Goal: Task Accomplishment & Management: Complete application form

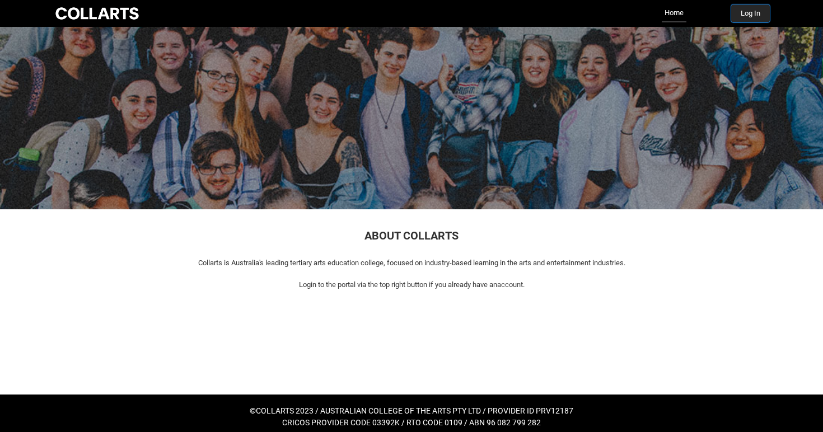
click at [754, 19] on button "Log In" at bounding box center [750, 13] width 39 height 18
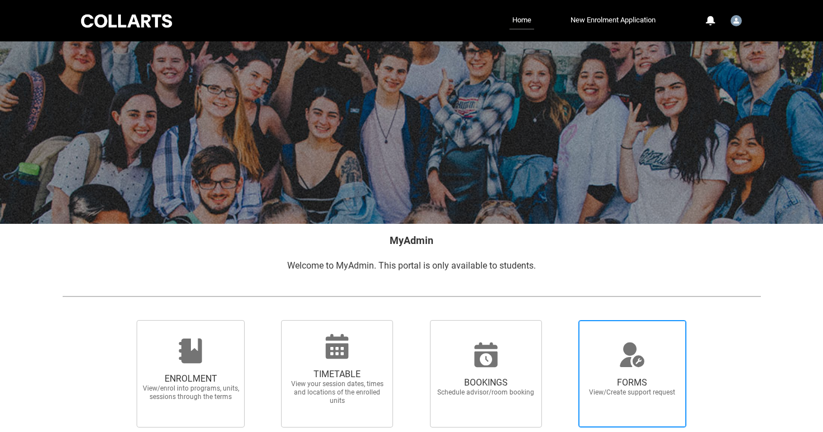
click at [641, 363] on icon at bounding box center [633, 362] width 25 height 12
click at [565, 320] on input "FORMS View/Create support request" at bounding box center [565, 320] width 1 height 1
radio input "true"
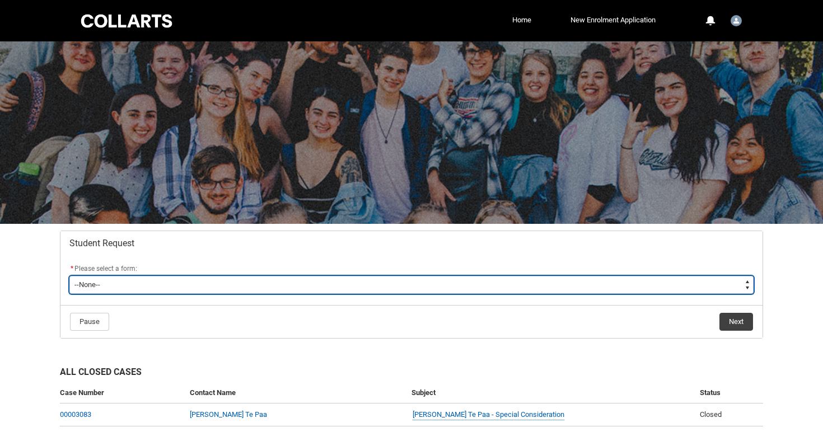
click at [503, 288] on select "--None-- Academic Transcript Application to Appeal Assignment Extension Change …" at bounding box center [411, 285] width 684 height 18
type lightning-select "Enrolment_Variation_Choice"
select select "Enrolment_Variation_Choice"
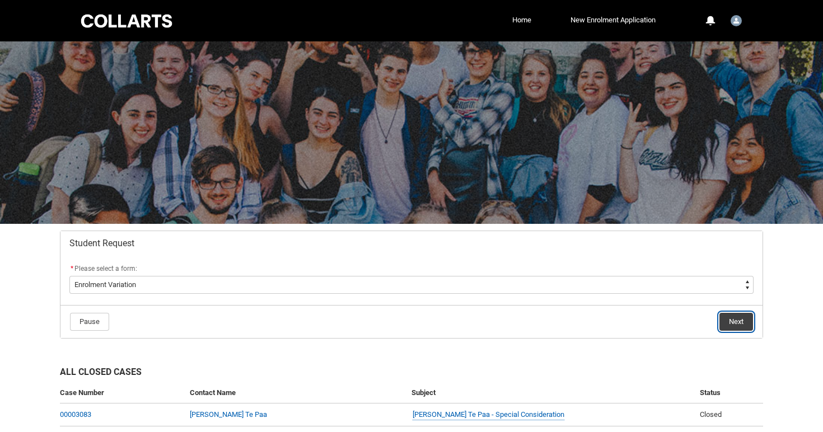
click at [738, 323] on button "Next" at bounding box center [737, 322] width 34 height 18
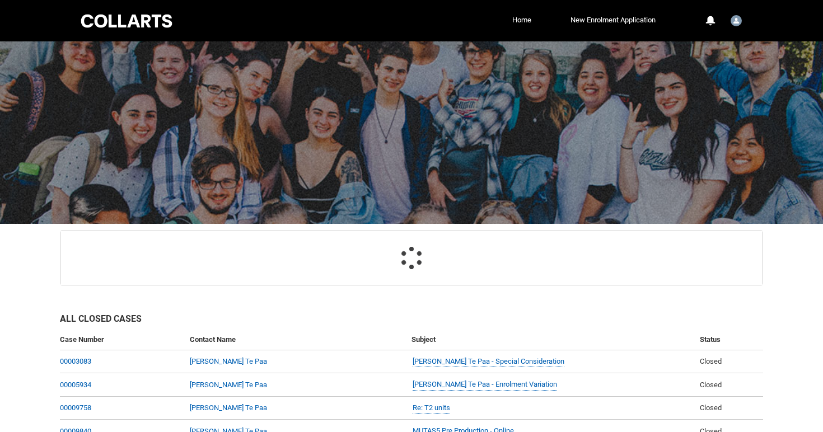
scroll to position [119, 0]
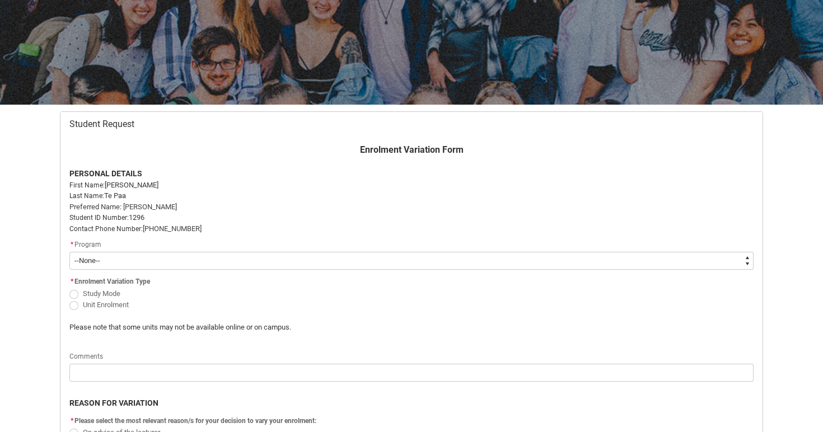
click at [395, 258] on select "--None-- Bachelor of Music Performance V2" at bounding box center [411, 261] width 684 height 18
type lightning-select "recordPicklist_ProgramEnrollment.a0jOZ000004xnyVYAQ"
select select "recordPicklist_ProgramEnrollment.a0jOZ000004xnyVYAQ"
click at [101, 309] on span "Unit Enrolment" at bounding box center [178, 304] width 219 height 11
click at [101, 305] on span "Unit Enrolment" at bounding box center [106, 305] width 46 height 8
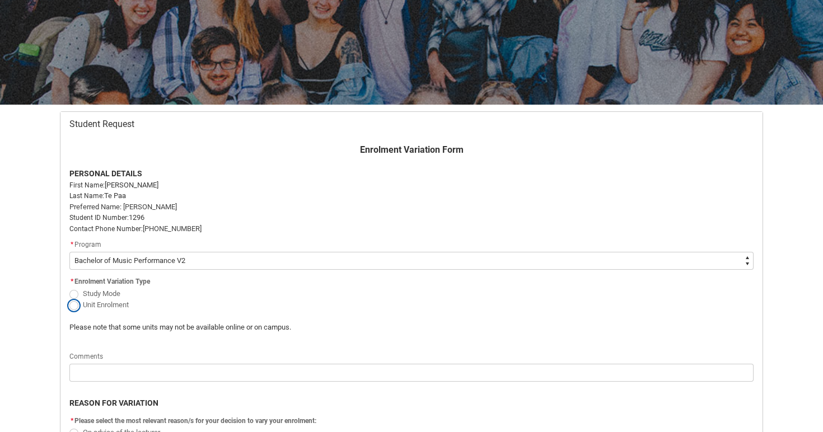
click at [69, 299] on input "Unit Enrolment" at bounding box center [69, 298] width 1 height 1
radio input "true"
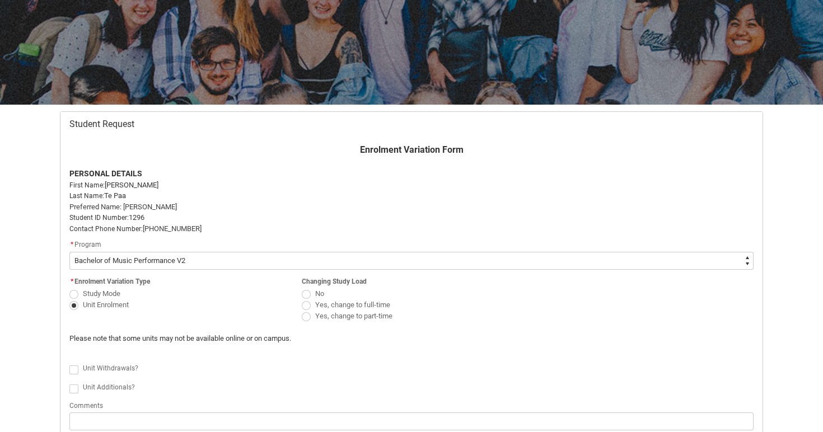
click at [307, 294] on span "Redu_Student_Request flow" at bounding box center [306, 294] width 9 height 9
click at [302, 288] on input "No" at bounding box center [301, 287] width 1 height 1
radio input "true"
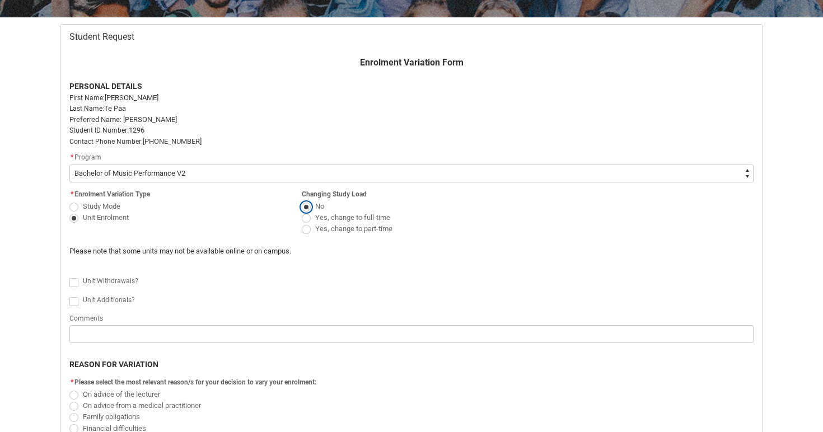
scroll to position [210, 0]
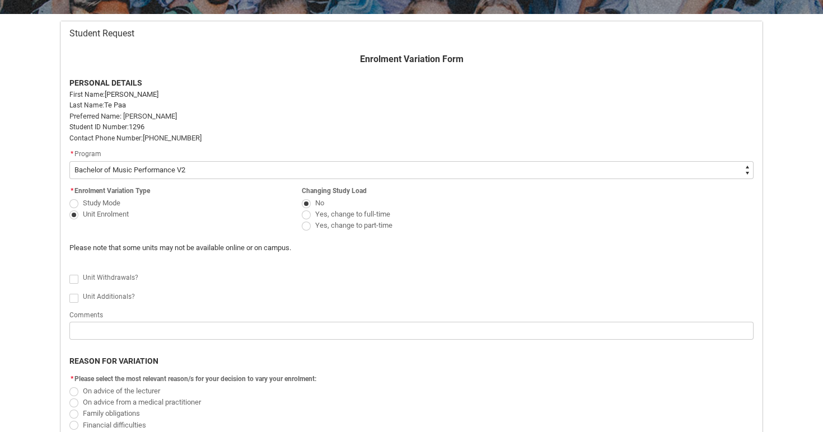
click at [115, 273] on lightning-formatted-rich-text "Unit Withdrawals?" at bounding box center [113, 277] width 60 height 10
checkbox input "true"
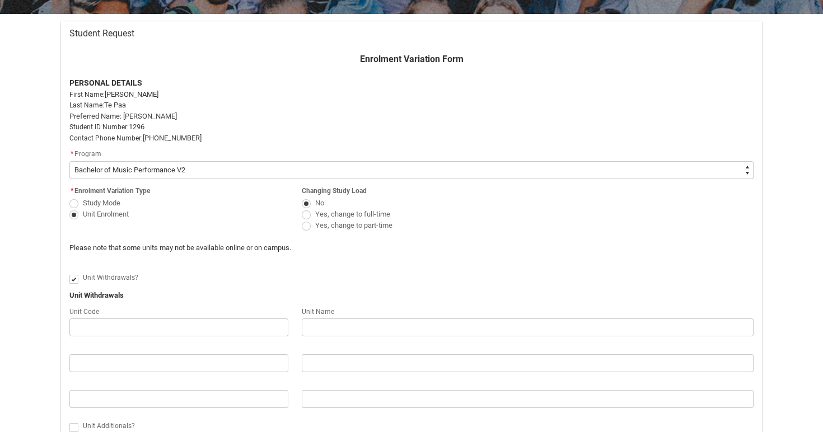
click at [93, 341] on div "Redu_Student_Request flow" at bounding box center [178, 347] width 219 height 13
click at [126, 341] on flowruntime-screen-field "Unit Code" at bounding box center [179, 323] width 232 height 36
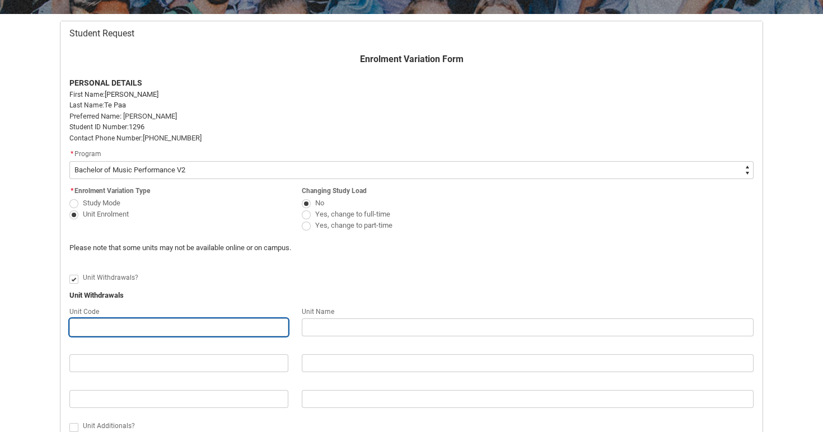
click at [130, 333] on input "Redu_Student_Request flow" at bounding box center [178, 328] width 219 height 18
paste input "CMMFMS-O"
type lightning-primitive-input-simple "CMMFMS-O"
type input "CMMFMS-O"
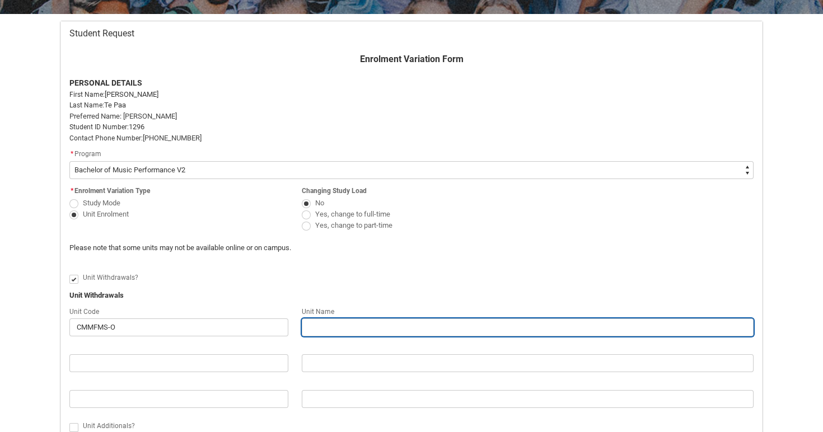
click at [360, 323] on input "Redu_Student_Request flow" at bounding box center [528, 328] width 452 height 18
paste input "Mobile Filmmaking"
type lightning-primitive-input-simple "Mobile Filmmaking"
type input "Mobile Filmmaking"
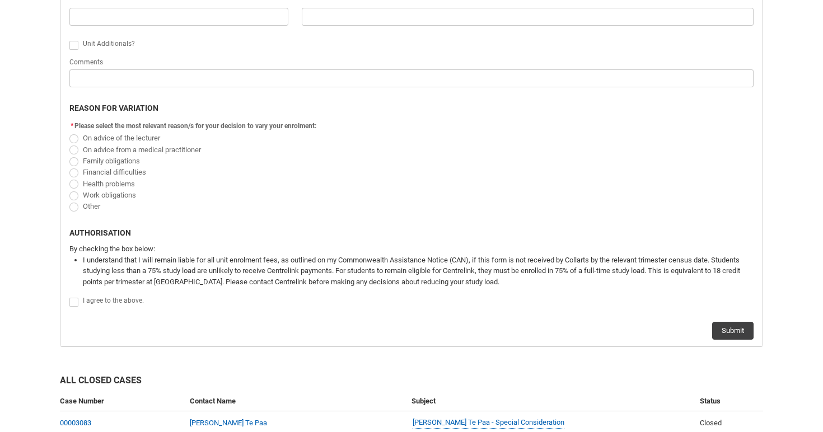
scroll to position [595, 0]
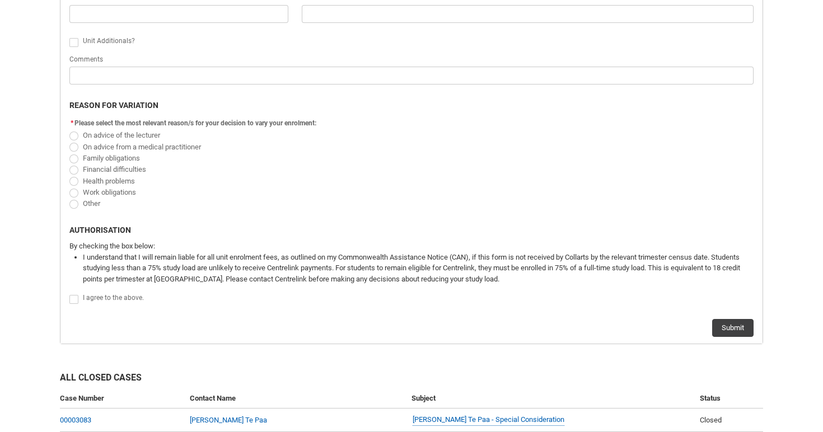
click at [108, 197] on span "Work obligations" at bounding box center [411, 191] width 684 height 11
click at [106, 195] on span "Work obligations" at bounding box center [109, 192] width 53 height 8
click at [69, 186] on input "Work obligations" at bounding box center [69, 186] width 1 height 1
radio input "true"
click at [112, 154] on span "Family obligations" at bounding box center [111, 158] width 57 height 8
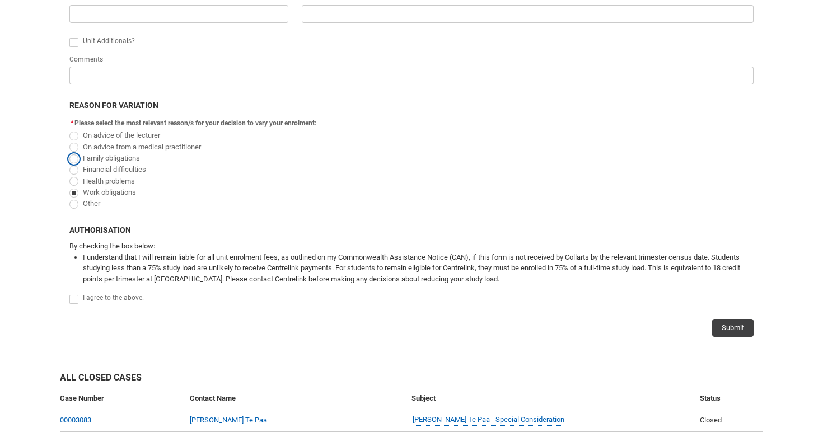
click at [69, 152] on input "Family obligations" at bounding box center [69, 152] width 1 height 1
radio input "true"
click at [77, 192] on span "Redu_Student_Request flow" at bounding box center [73, 193] width 9 height 9
click at [69, 186] on input "Work obligations" at bounding box center [69, 186] width 1 height 1
radio input "true"
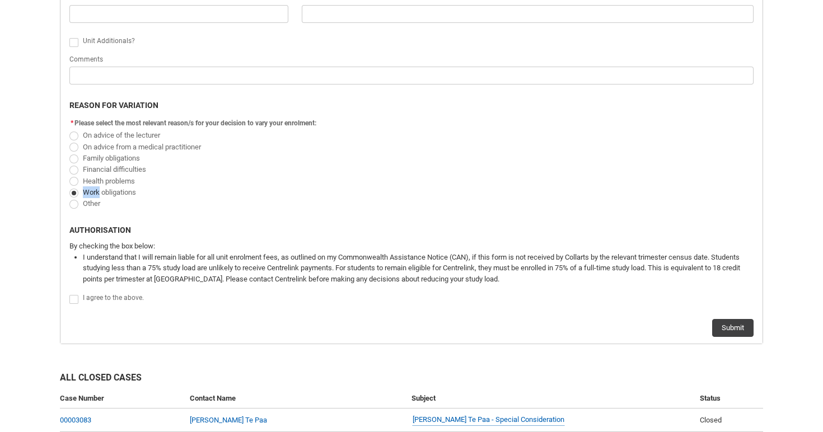
click at [77, 192] on span "Redu_Student_Request flow" at bounding box center [73, 193] width 9 height 9
click at [69, 186] on input "Work obligations" at bounding box center [69, 186] width 1 height 1
click at [76, 294] on span "Redu_Student_Request flow" at bounding box center [75, 298] width 13 height 11
click at [74, 301] on span "Redu_Student_Request flow" at bounding box center [73, 299] width 9 height 9
click at [69, 293] on input "Redu_Student_Request flow" at bounding box center [69, 293] width 1 height 1
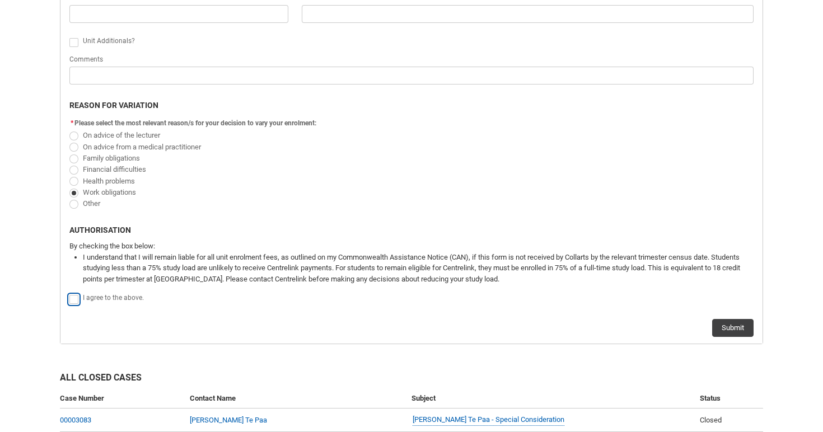
type lightning-input "true"
checkbox input "true"
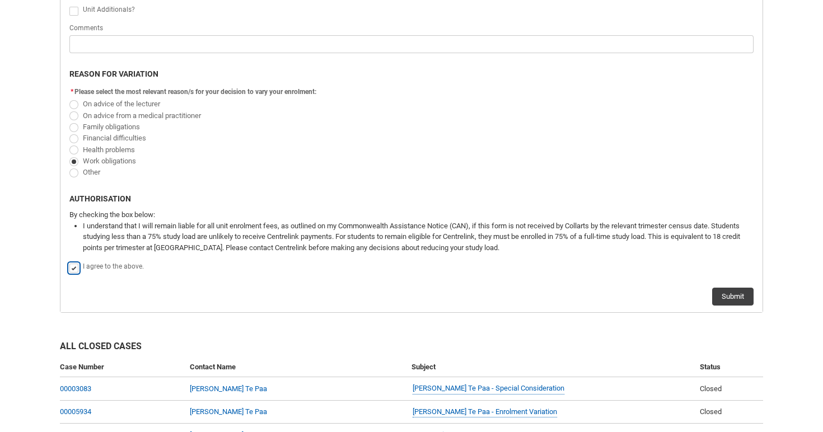
scroll to position [631, 0]
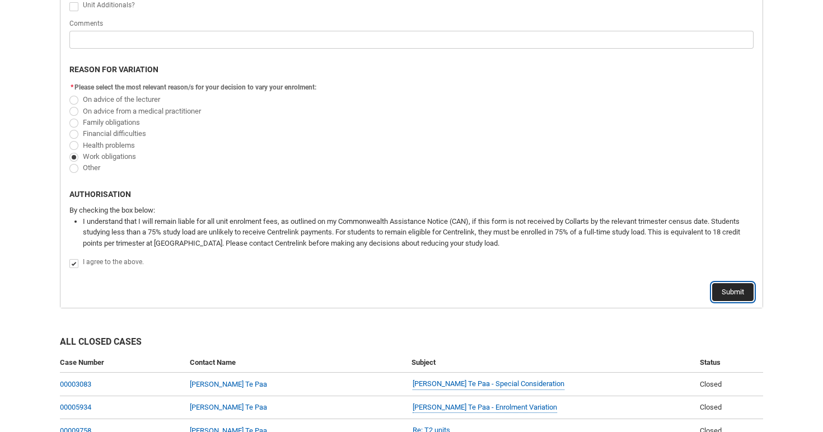
click at [724, 293] on button "Submit" at bounding box center [732, 292] width 41 height 18
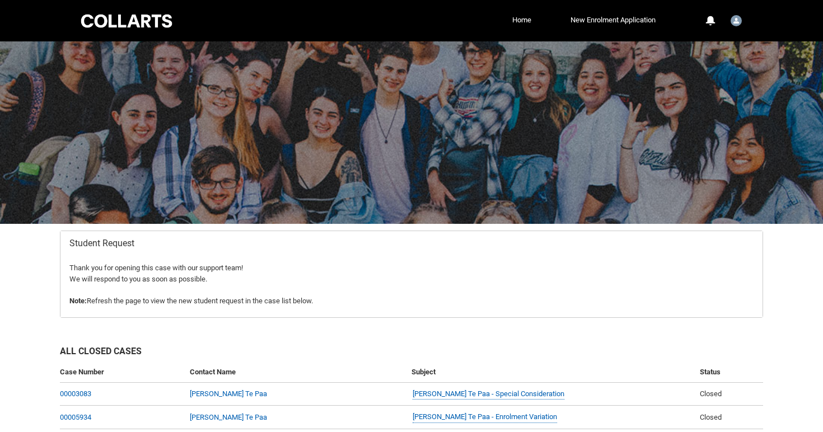
scroll to position [119, 0]
